Goal: Transaction & Acquisition: Purchase product/service

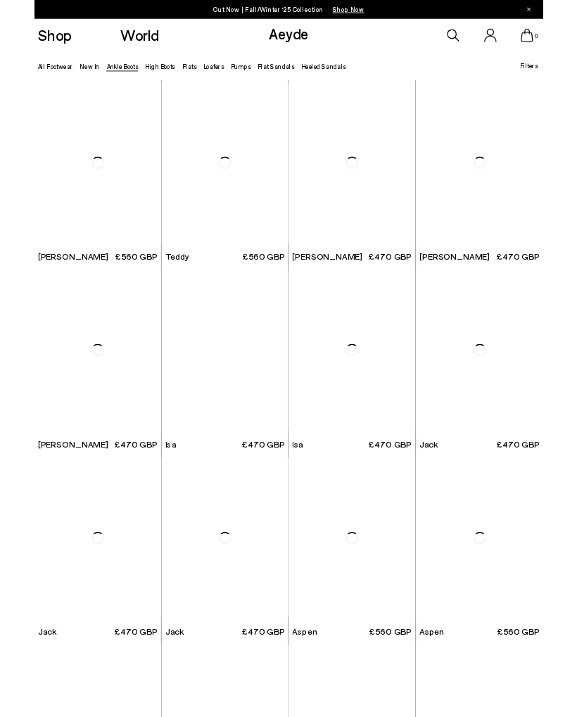
scroll to position [2799, 0]
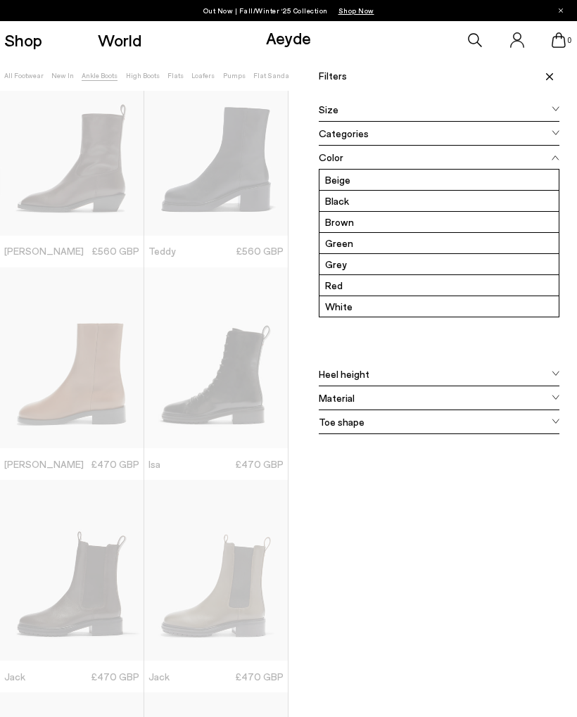
click at [553, 162] on span at bounding box center [556, 157] width 8 height 11
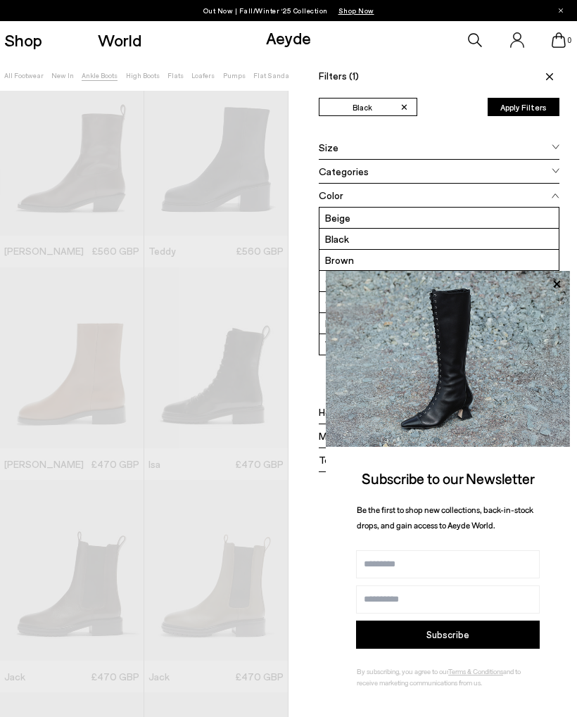
scroll to position [0, 0]
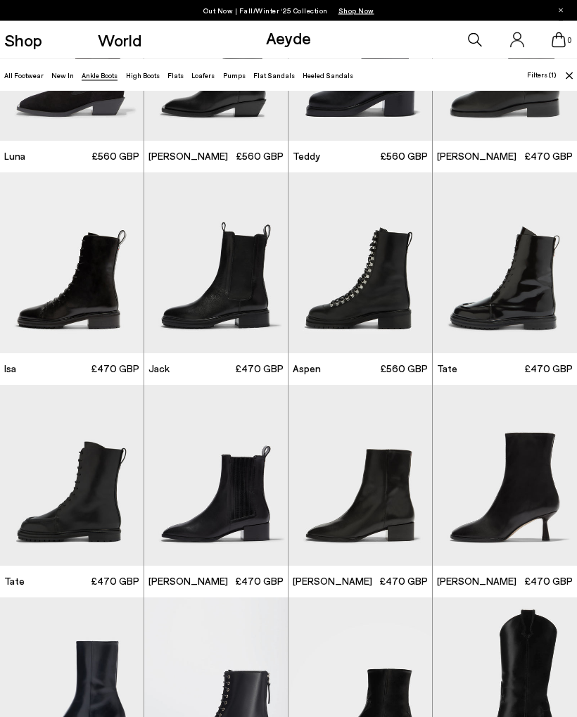
scroll to position [1193, 0]
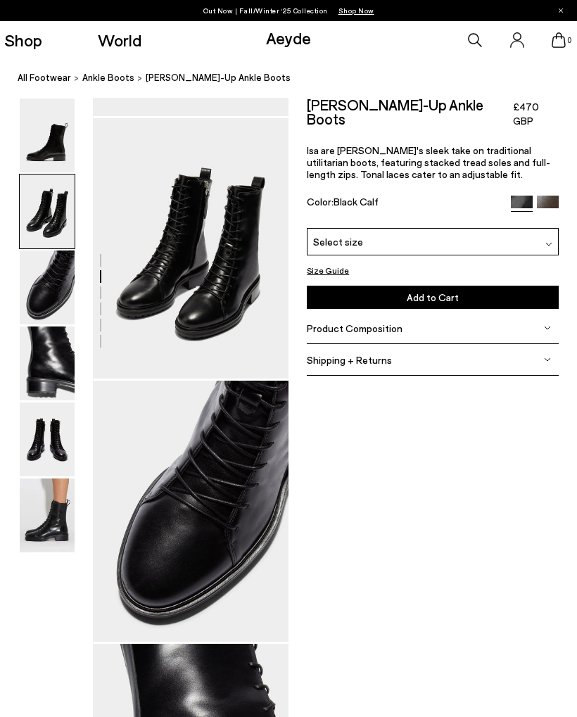
scroll to position [263, 0]
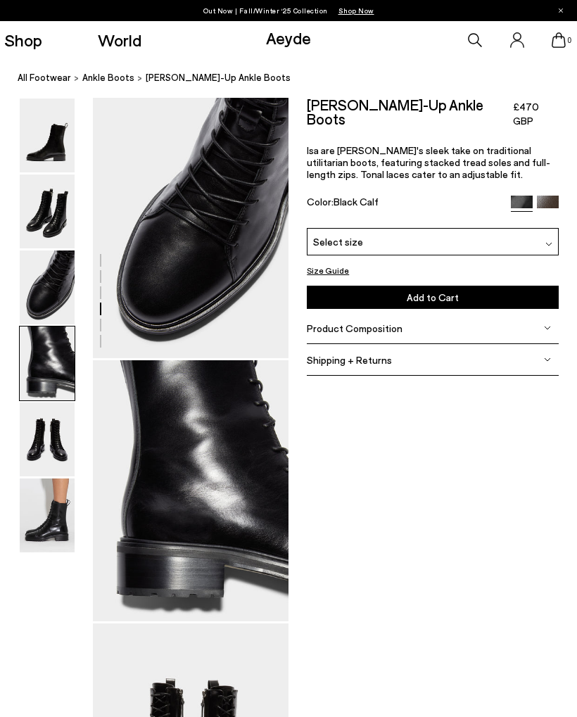
click at [46, 264] on img at bounding box center [47, 287] width 55 height 74
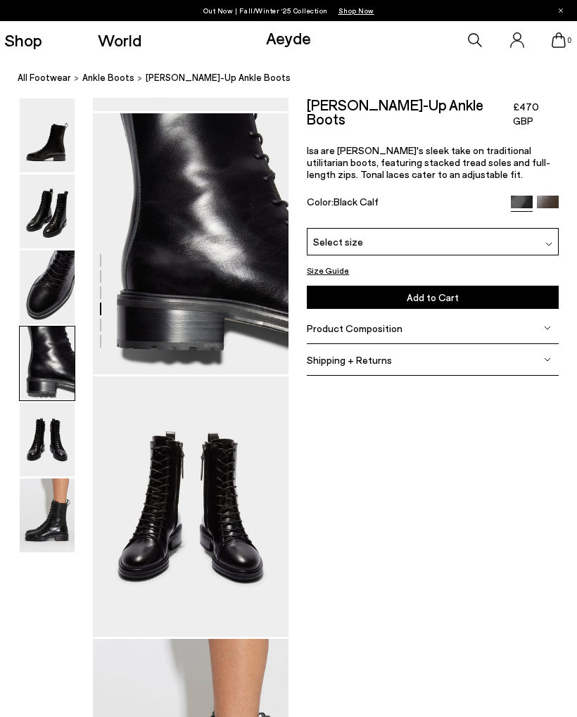
scroll to position [789, 0]
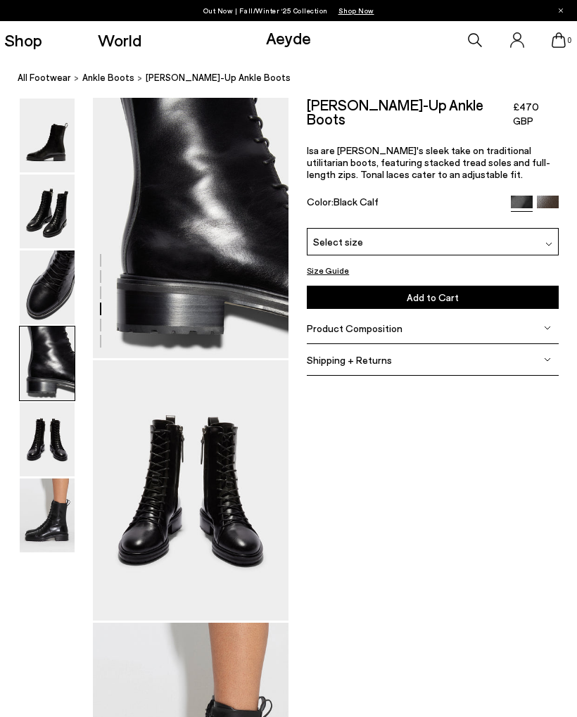
click at [44, 345] on img at bounding box center [47, 363] width 55 height 74
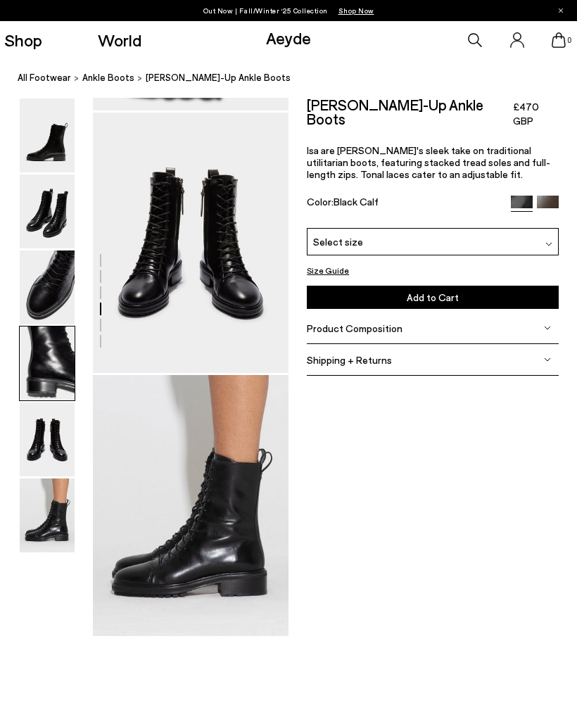
scroll to position [1052, 0]
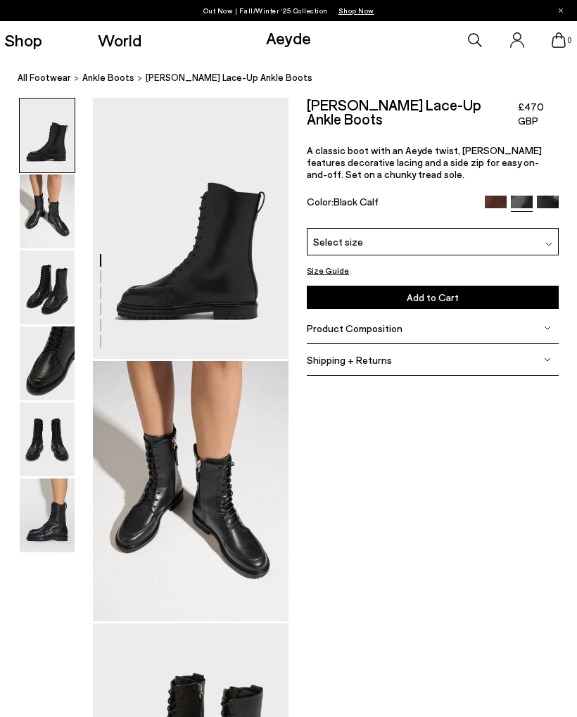
scroll to position [645, 0]
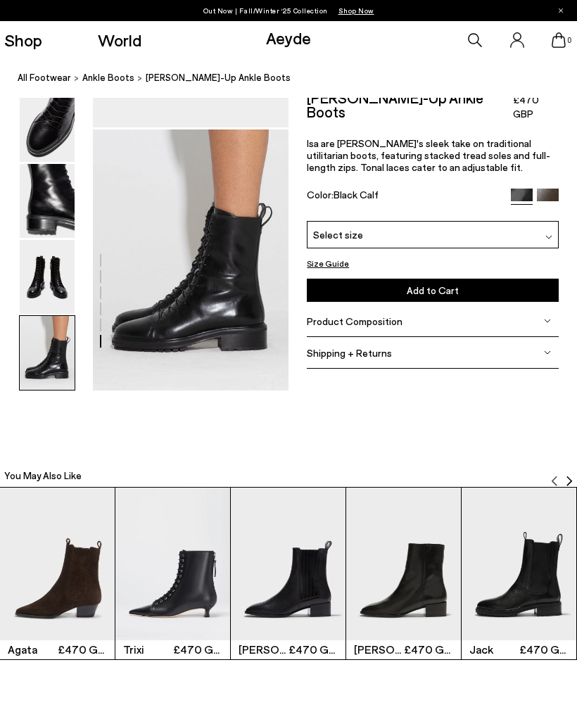
scroll to position [1278, 0]
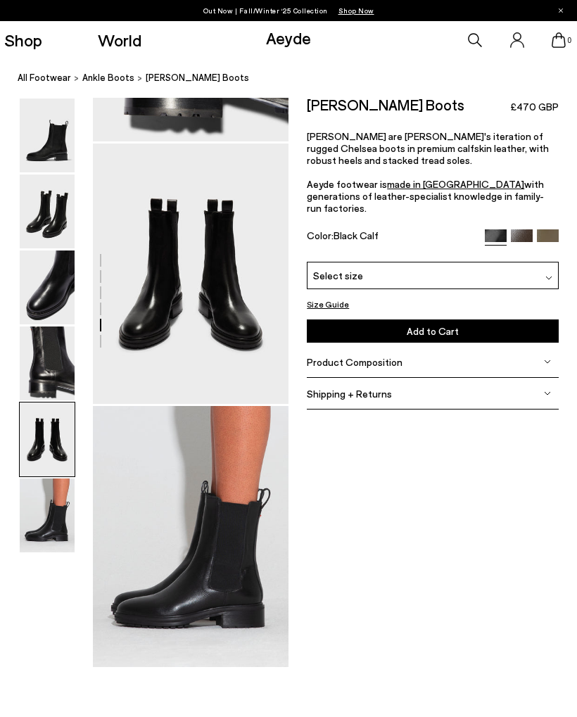
scroll to position [1003, 0]
